Goal: Find specific page/section: Find specific page/section

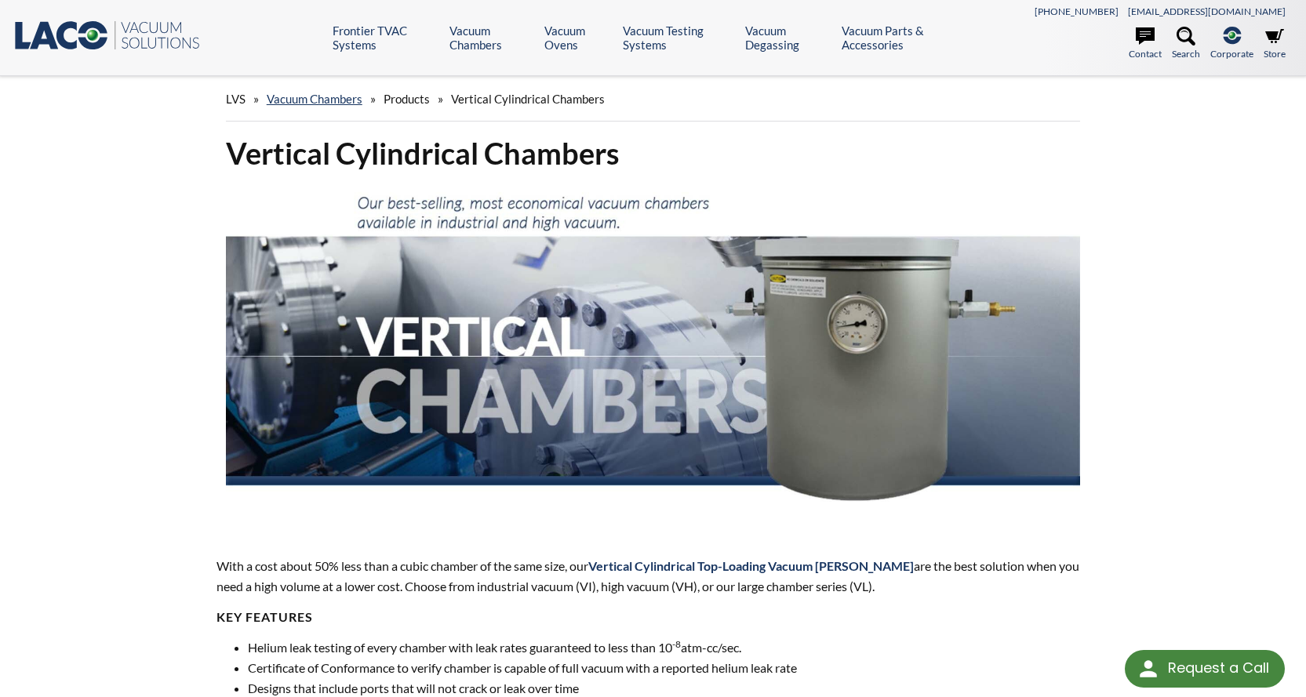
select select "Language Translate Widget"
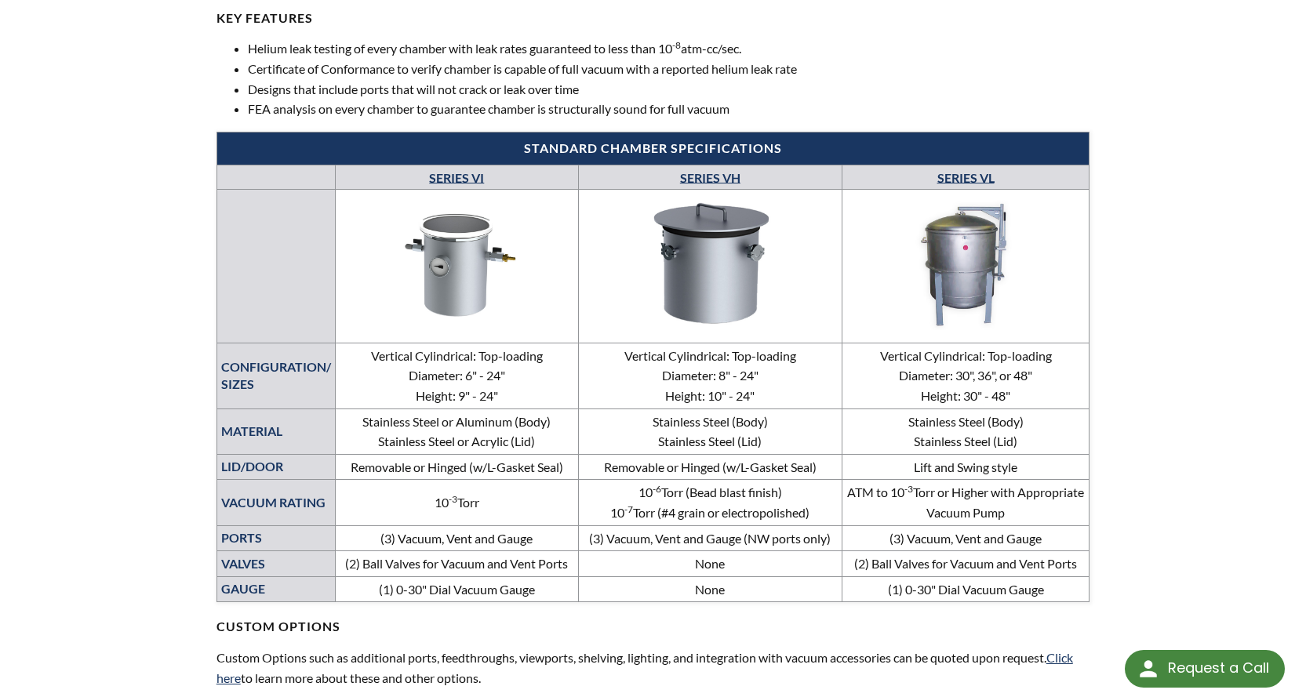
scroll to position [628, 0]
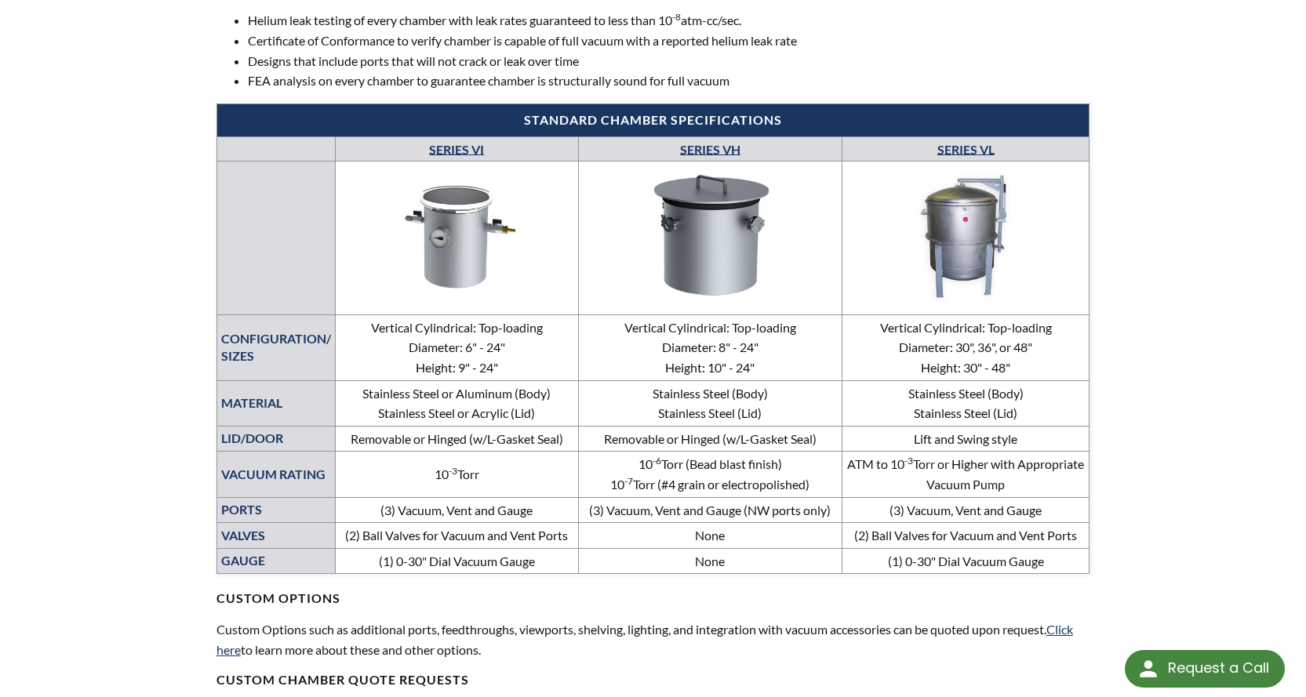
click at [712, 145] on link "SERIES VH" at bounding box center [710, 148] width 60 height 15
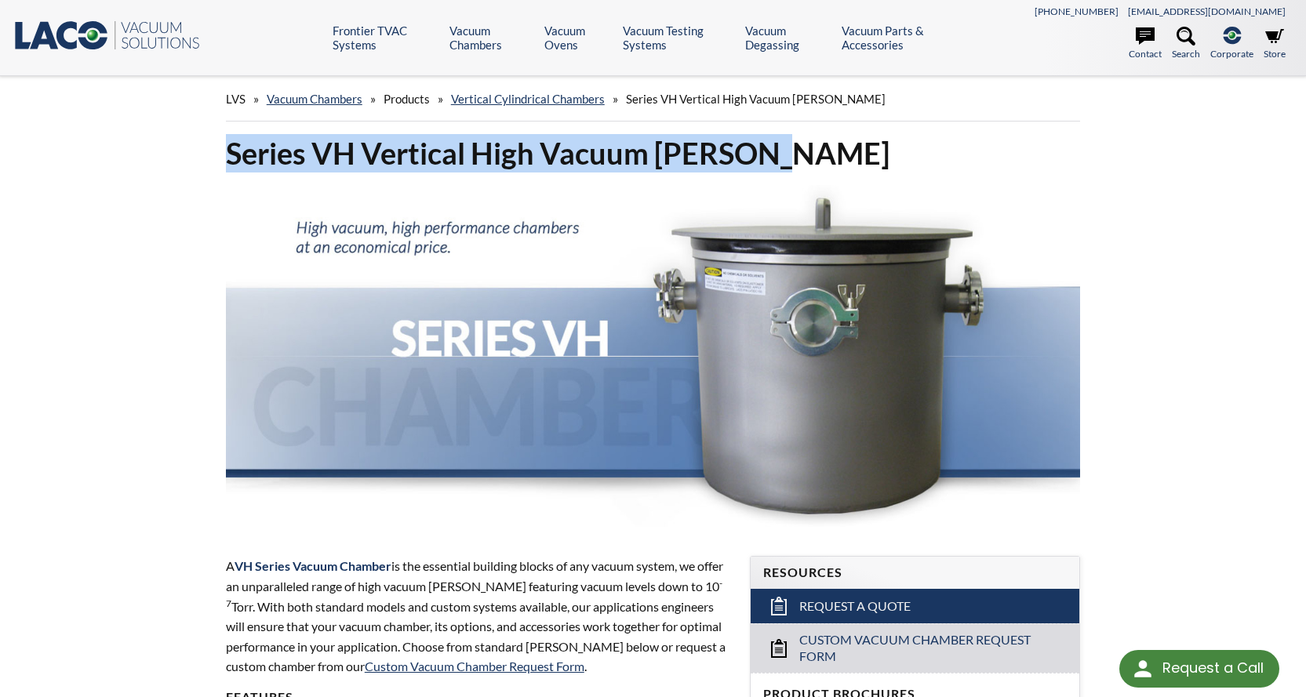
drag, startPoint x: 719, startPoint y: 149, endPoint x: 214, endPoint y: 140, distance: 504.4
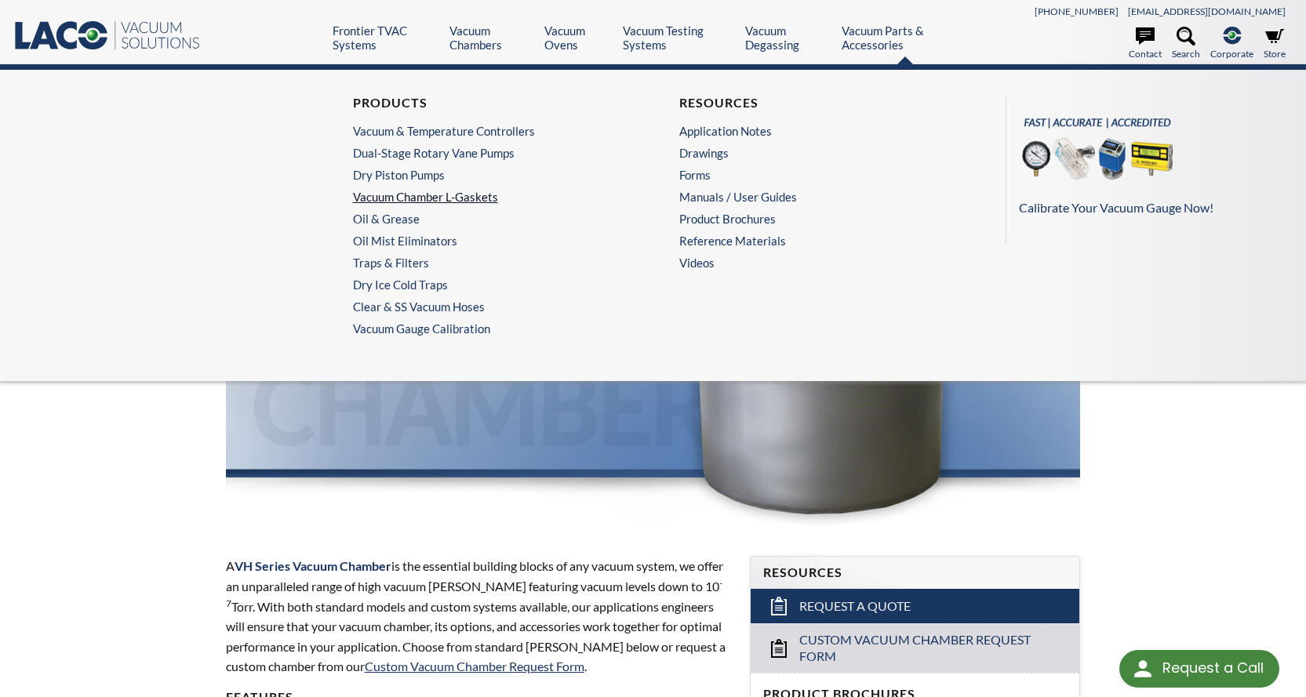
click at [406, 200] on link "Vacuum Chamber L-Gaskets" at bounding box center [486, 197] width 267 height 14
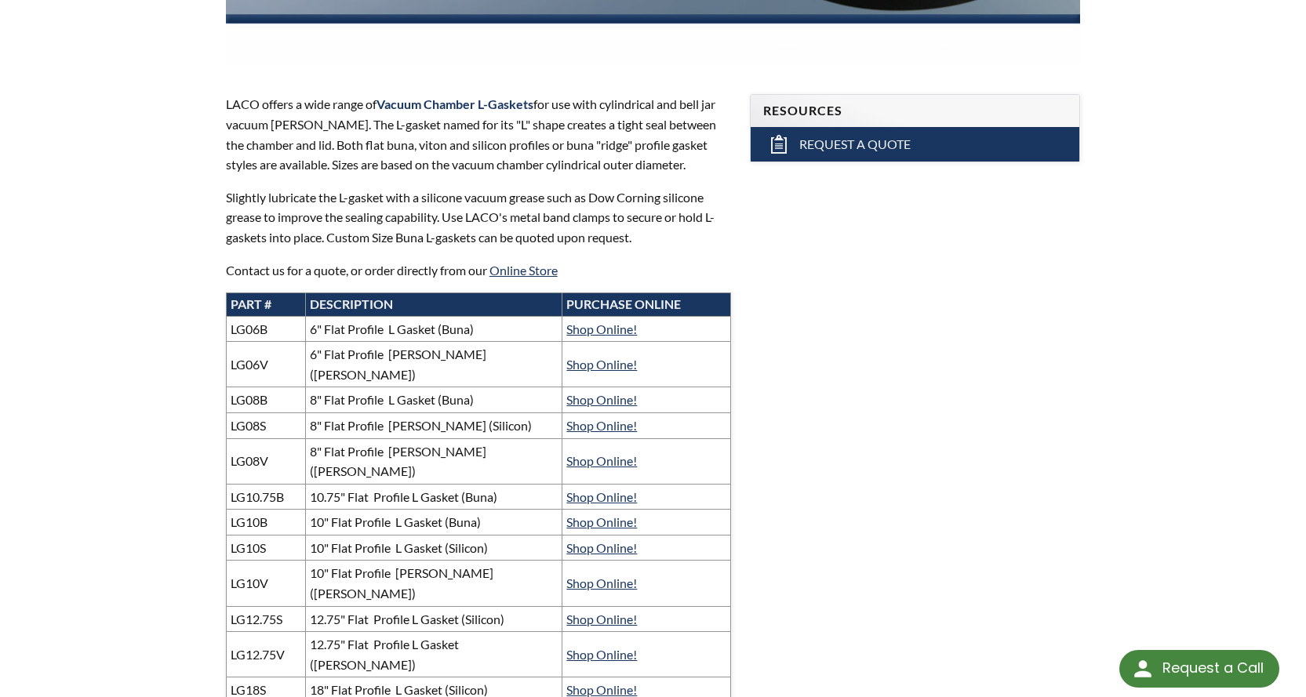
scroll to position [471, 0]
